Goal: Communication & Community: Participate in discussion

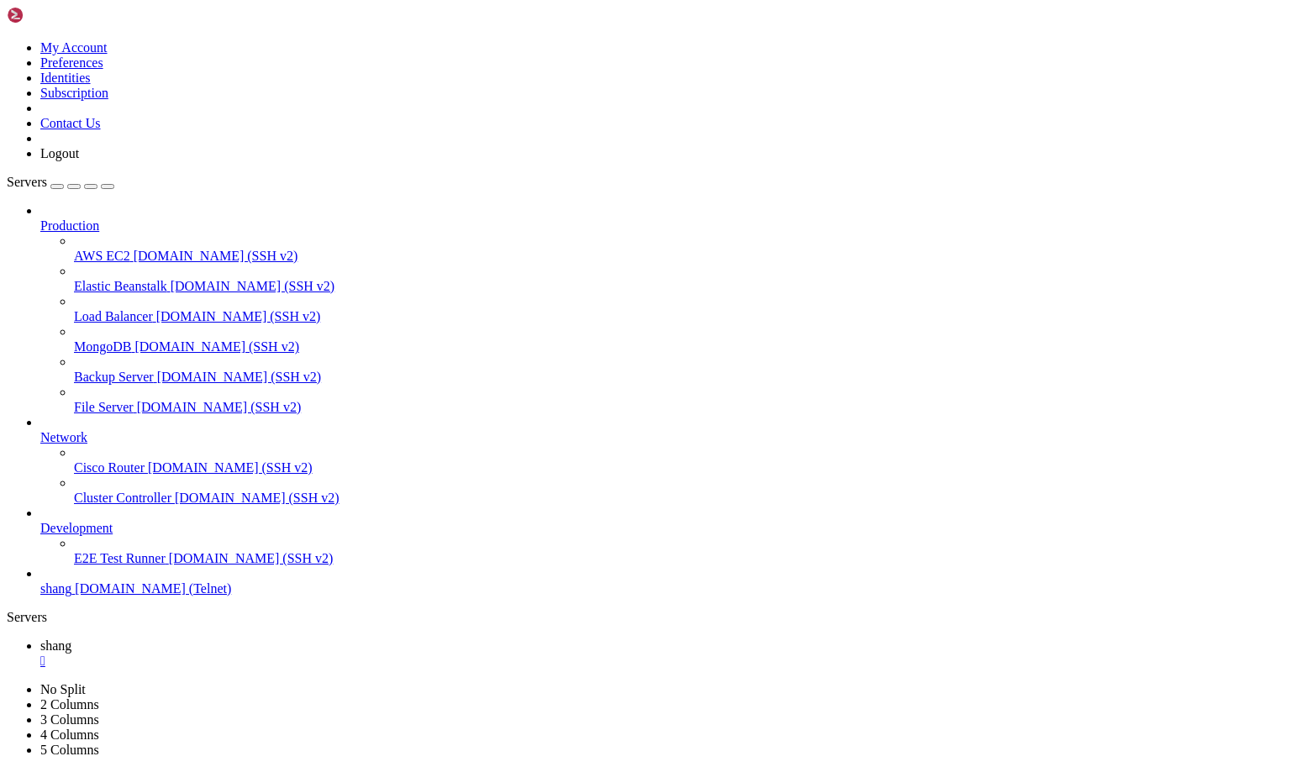
scroll to position [15121, 0]
drag, startPoint x: 129, startPoint y: 1052, endPoint x: 838, endPoint y: 1201, distance: 725.4
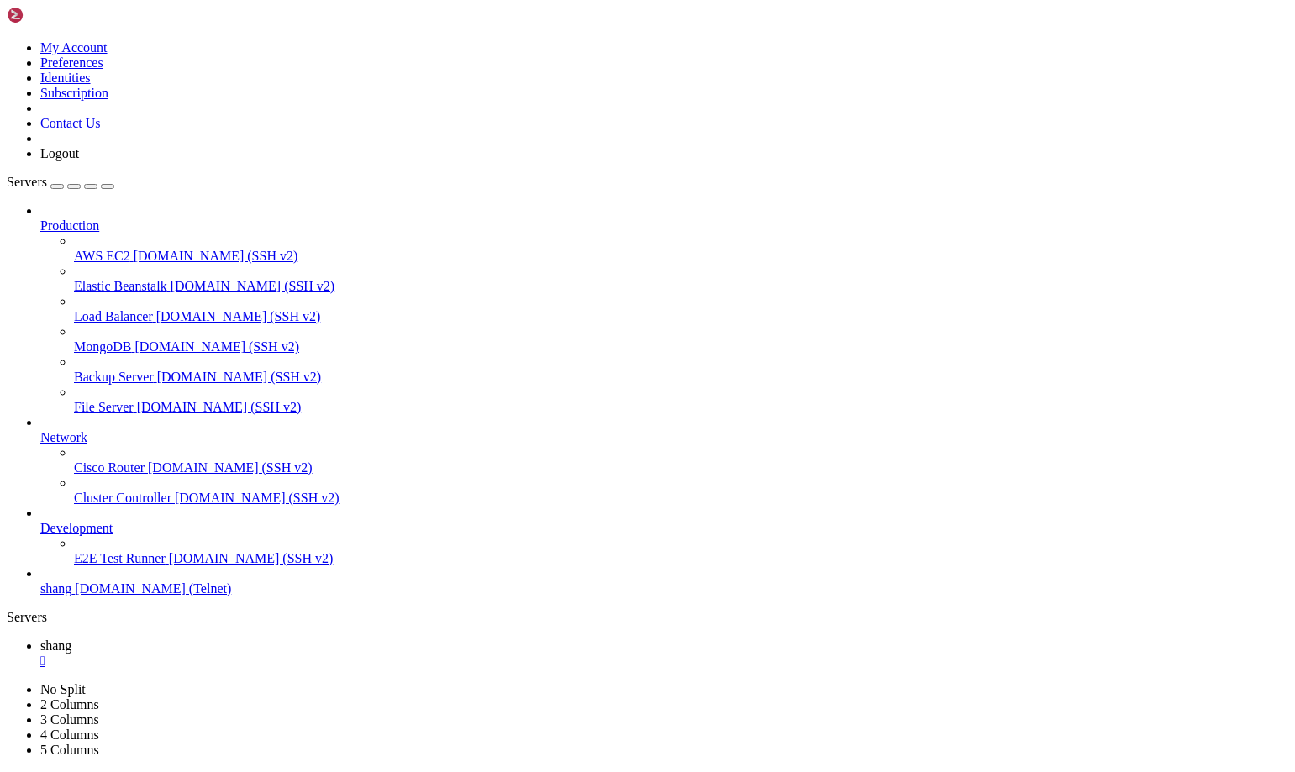
scroll to position [17957, 0]
drag, startPoint x: 76, startPoint y: 1174, endPoint x: 260, endPoint y: 1174, distance: 184.8
drag, startPoint x: 1090, startPoint y: 1620, endPoint x: 1300, endPoint y: 1700, distance: 225.0
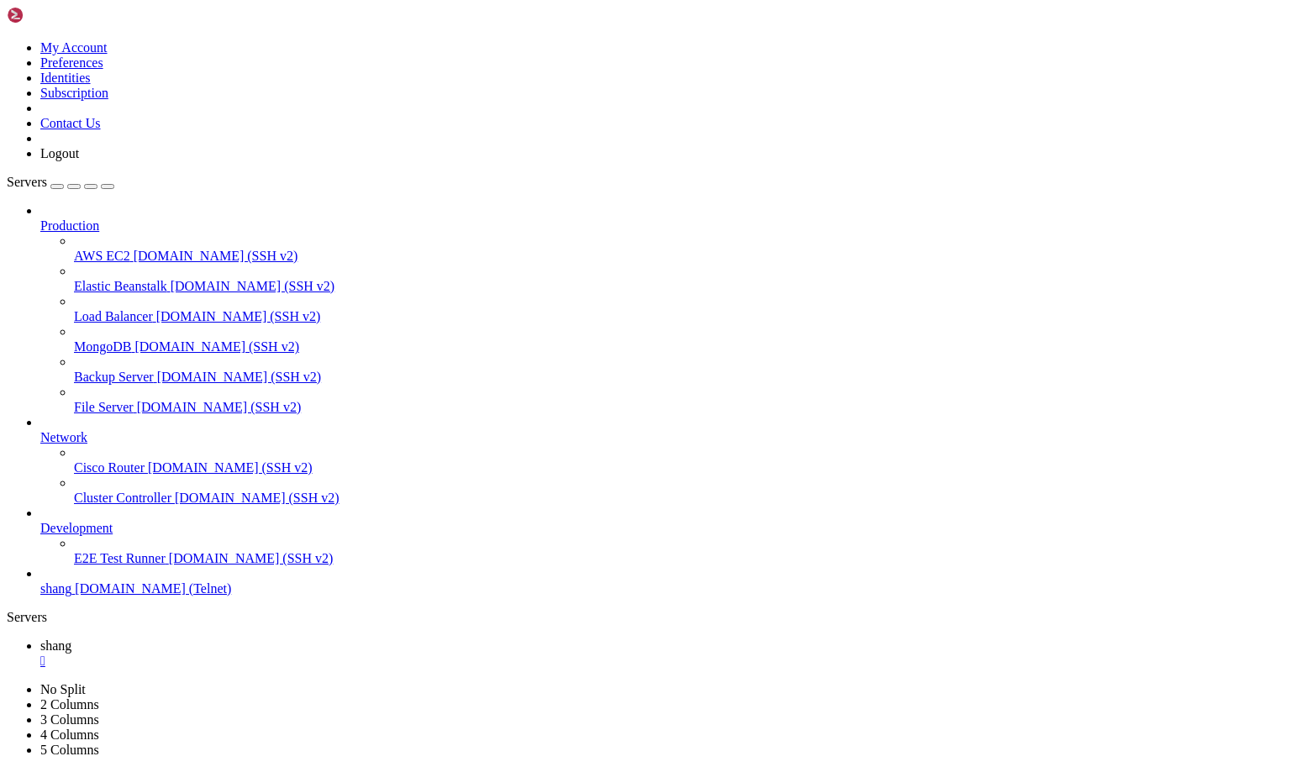
scroll to position [18372, 0]
drag, startPoint x: 498, startPoint y: 1632, endPoint x: 14, endPoint y: 1615, distance: 484.2
copy x-row "@emit %r%r%t It is one of those normal days till she recieves the text message.…"
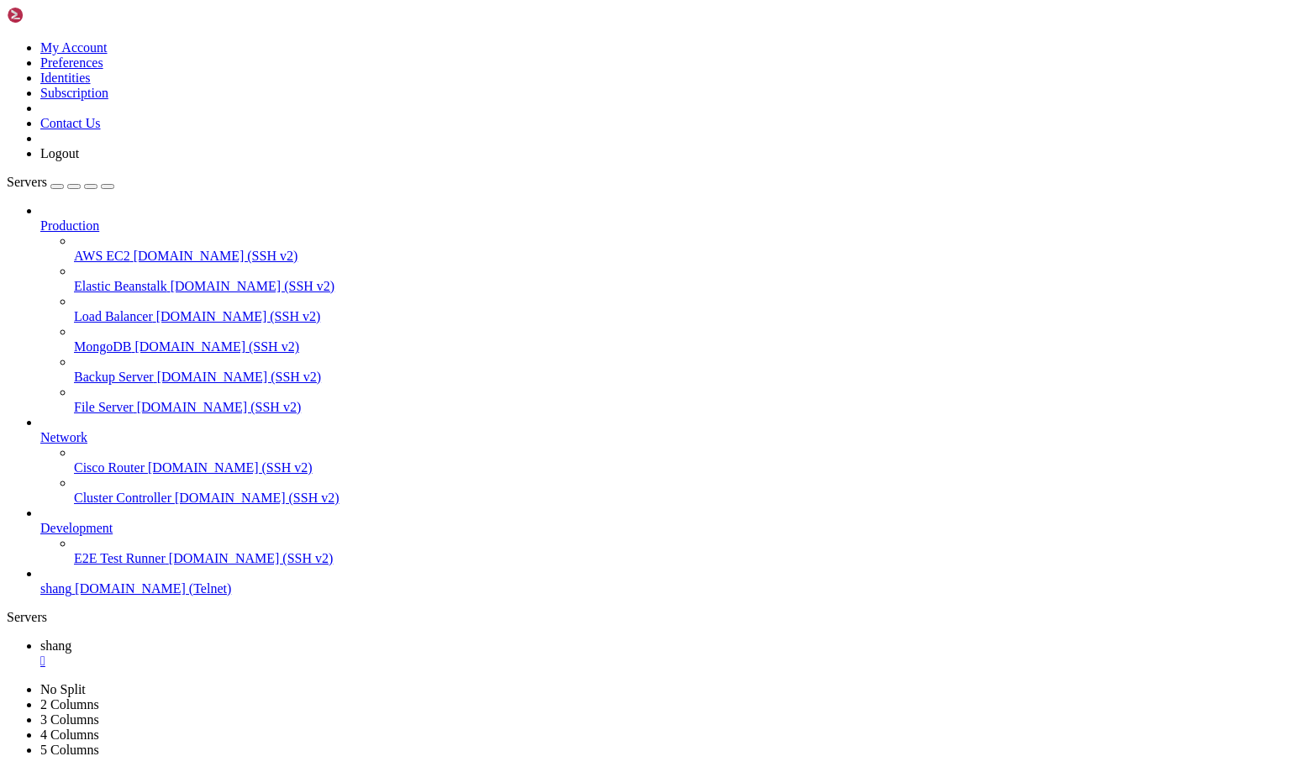
drag, startPoint x: 465, startPoint y: 1622, endPoint x: 14, endPoint y: 1603, distance: 450.7
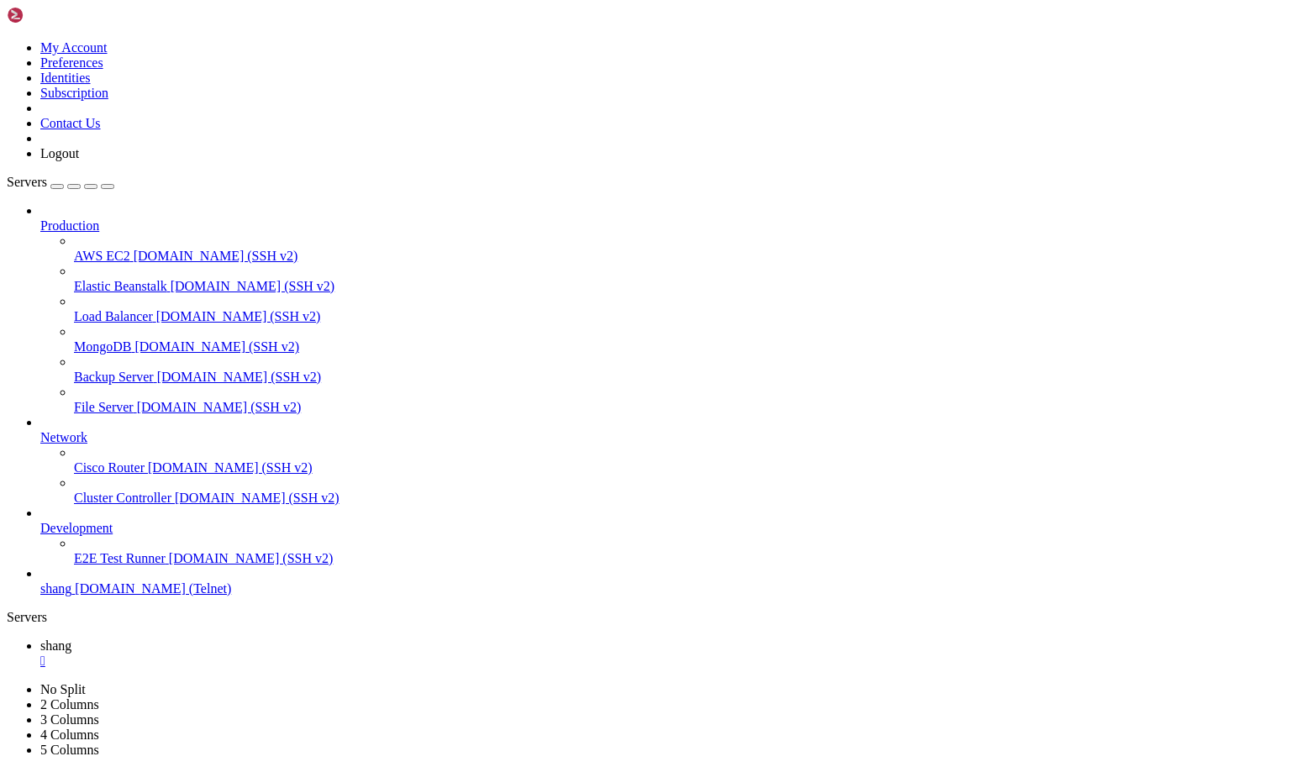
drag, startPoint x: 728, startPoint y: 216, endPoint x: 517, endPoint y: 175, distance: 214.8
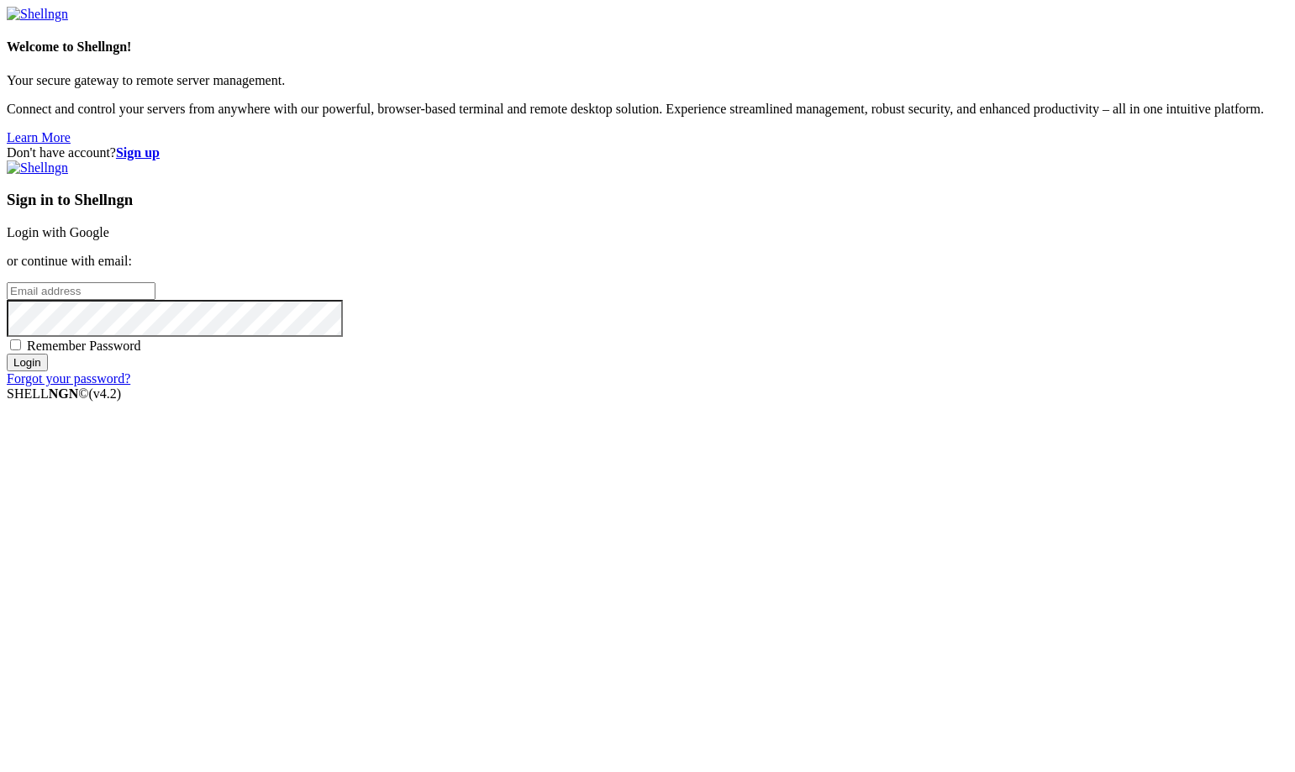
click at [109, 239] on link "Login with Google" at bounding box center [58, 232] width 102 height 14
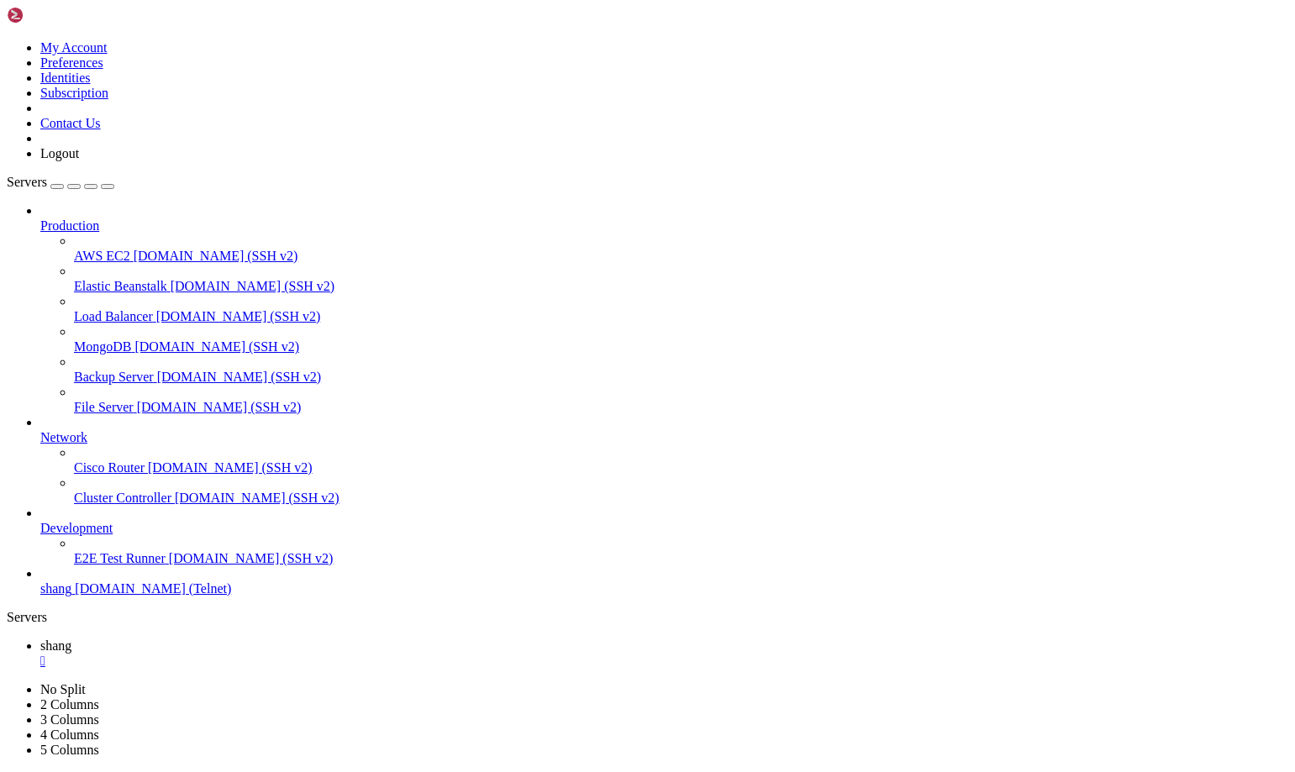
scroll to position [20414, 0]
